Goal: Use online tool/utility: Utilize a website feature to perform a specific function

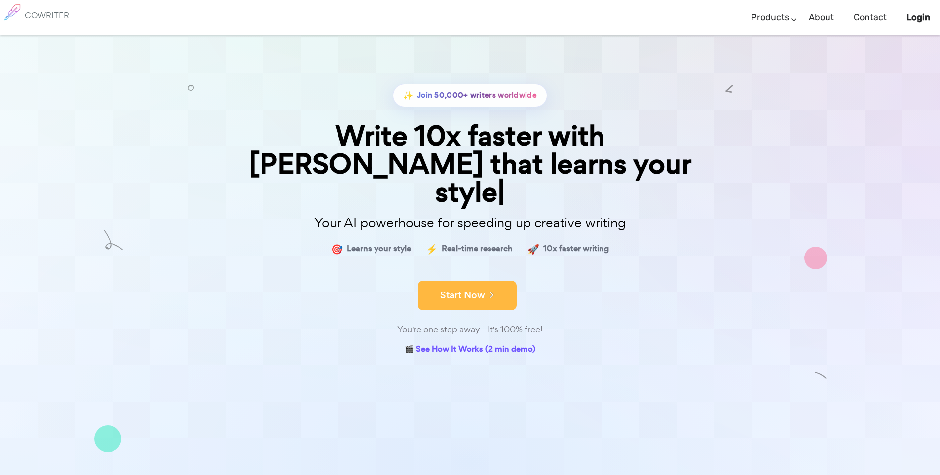
click at [504, 281] on button "Start Now" at bounding box center [467, 296] width 99 height 30
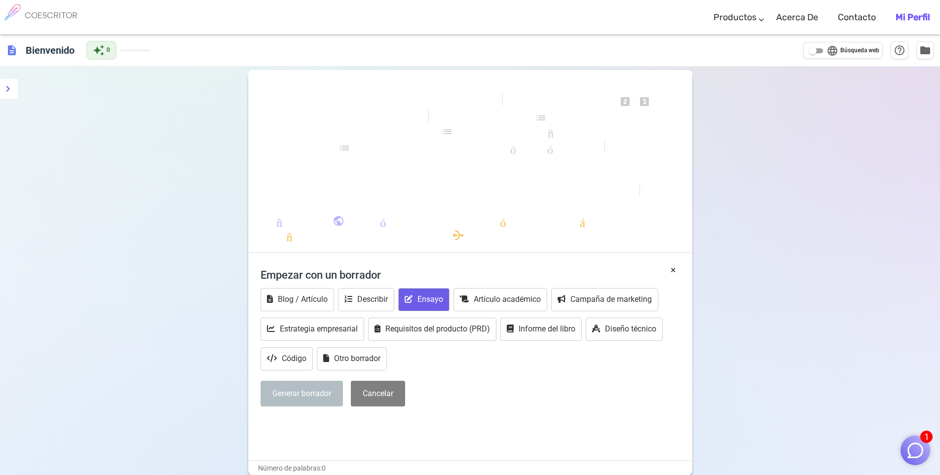
click at [429, 301] on font "Ensayo" at bounding box center [430, 299] width 26 height 9
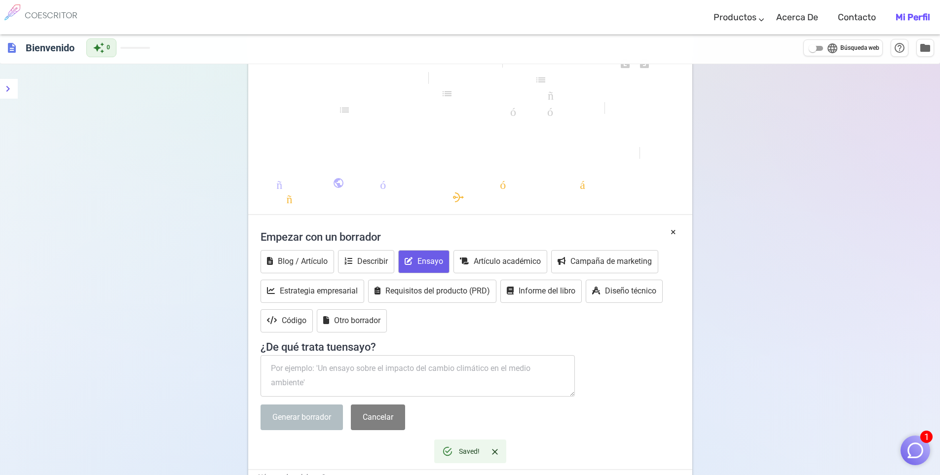
scroll to position [49, 0]
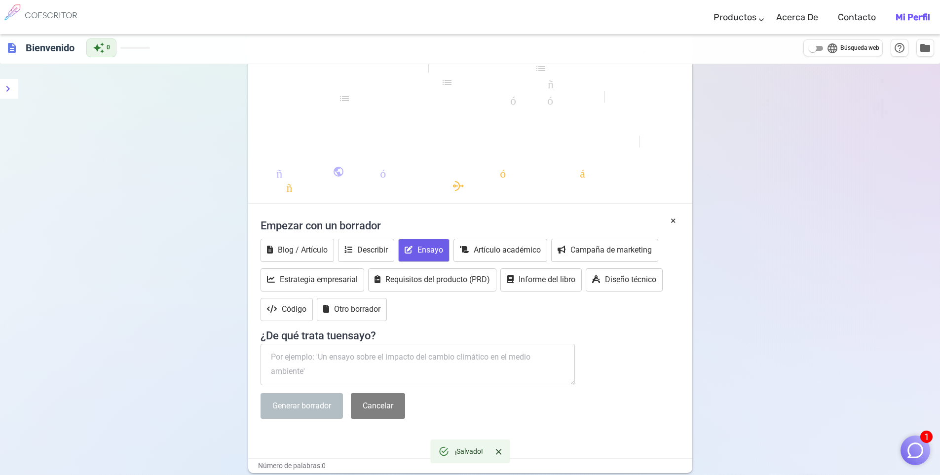
click at [409, 365] on textarea at bounding box center [417, 364] width 315 height 41
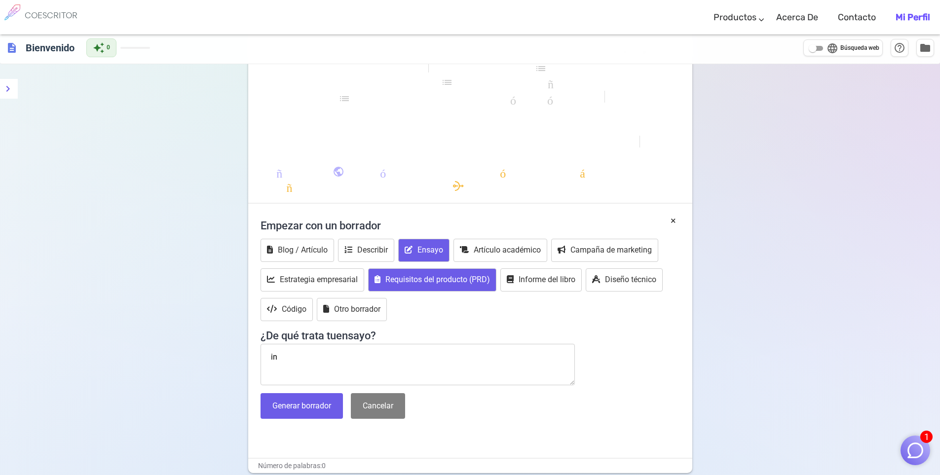
type textarea "i"
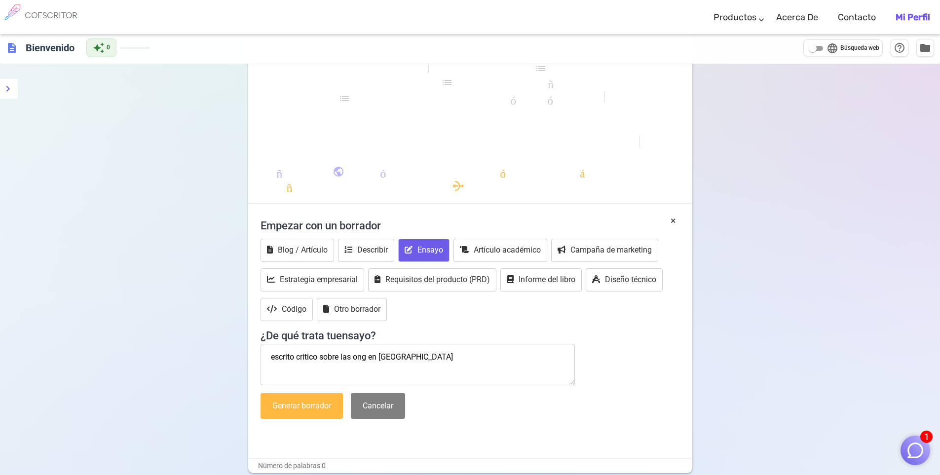
type textarea "escrito critico sobre las ong en colombia"
click at [314, 404] on font "Generar borrador" at bounding box center [301, 405] width 59 height 9
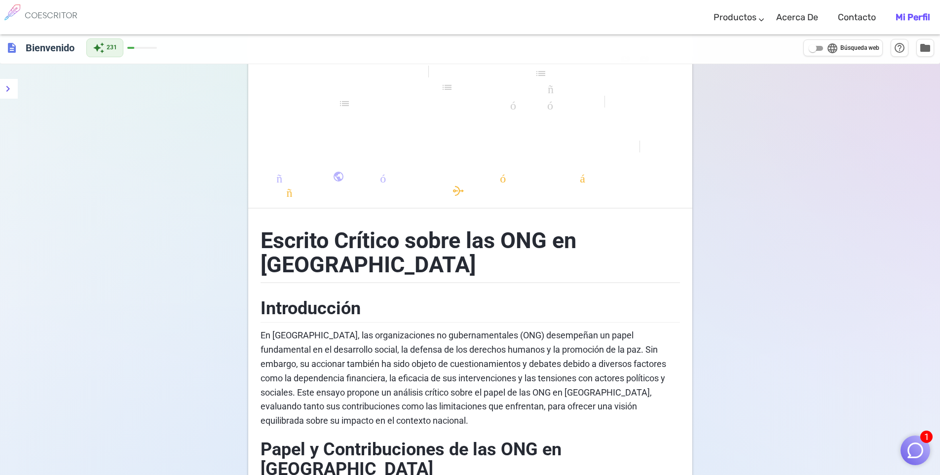
scroll to position [0, 0]
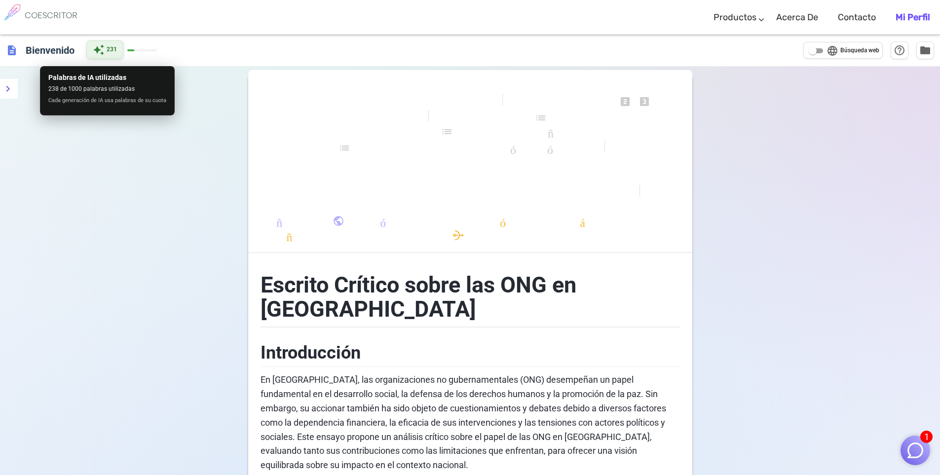
click at [117, 50] on div "auto_awesome 231" at bounding box center [104, 49] width 37 height 19
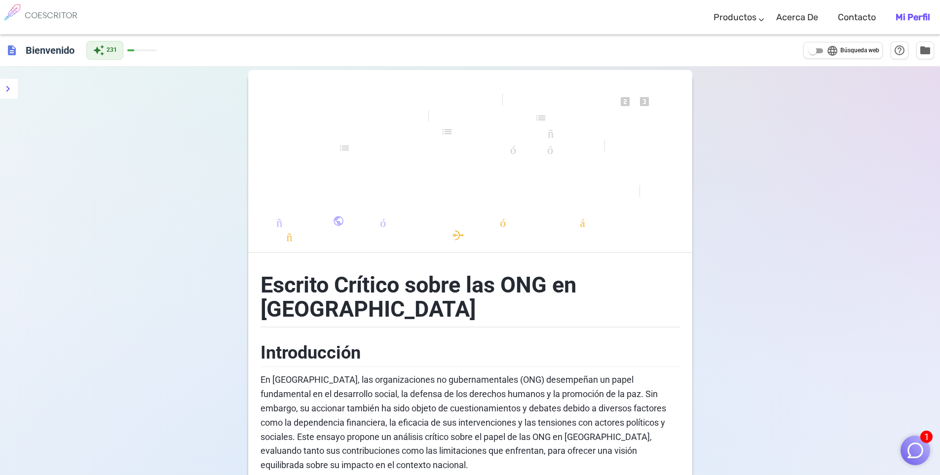
drag, startPoint x: 128, startPoint y: 49, endPoint x: 153, endPoint y: 53, distance: 25.5
click at [153, 53] on div "auto_awesome 231" at bounding box center [121, 50] width 71 height 19
click at [916, 455] on img "button" at bounding box center [915, 450] width 19 height 19
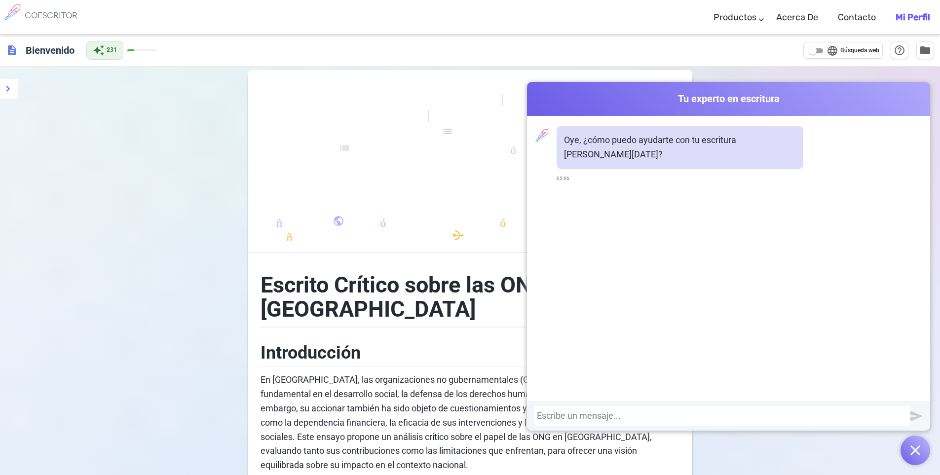
click at [698, 421] on div at bounding box center [722, 416] width 376 height 20
click at [697, 419] on div at bounding box center [722, 416] width 371 height 10
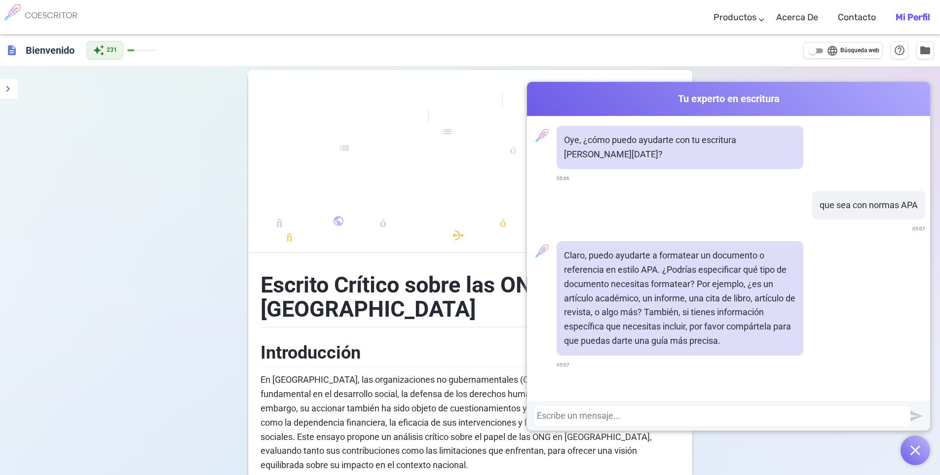
click at [681, 415] on div at bounding box center [722, 416] width 371 height 10
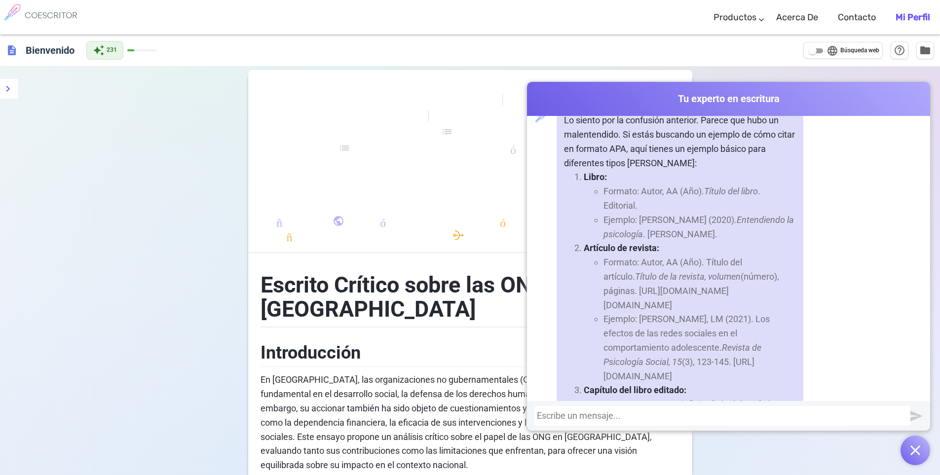
scroll to position [470, 0]
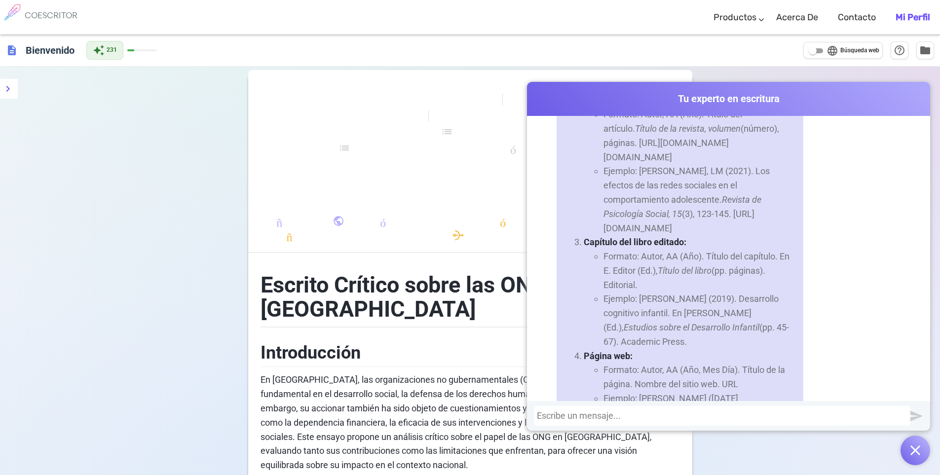
click at [496, 190] on font "formato_alinear_a_la_derecha" at bounding box center [470, 193] width 332 height 12
